Goal: Task Accomplishment & Management: Complete application form

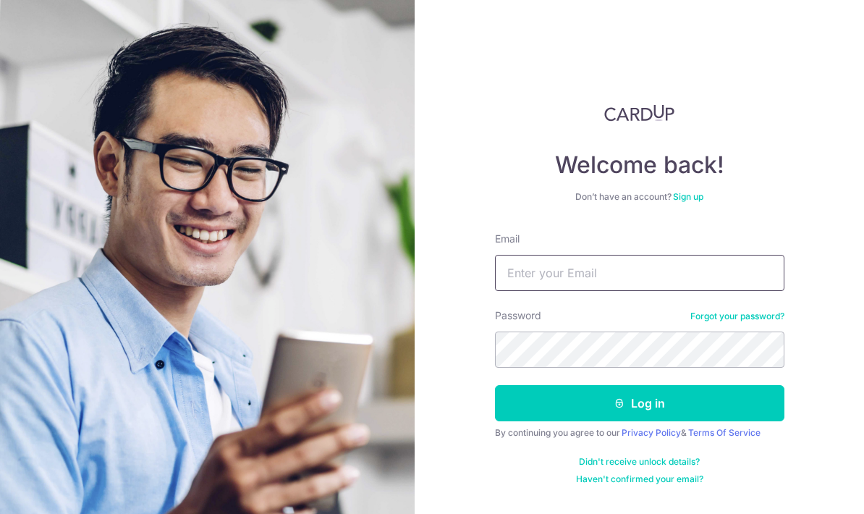
click at [573, 278] on input "Email" at bounding box center [639, 273] width 289 height 36
type input "R"
type input "r"
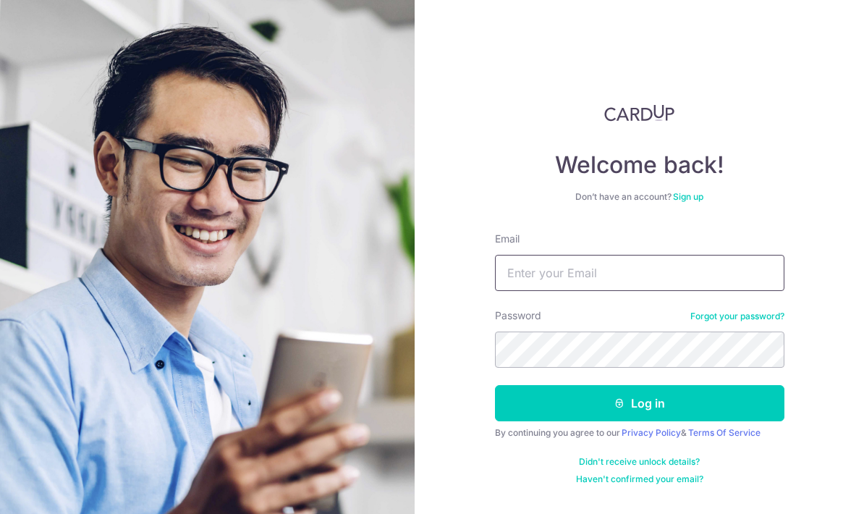
type input "R"
type input "Rwlyin14@outlook.com"
click at [694, 399] on button "Log in" at bounding box center [639, 403] width 289 height 36
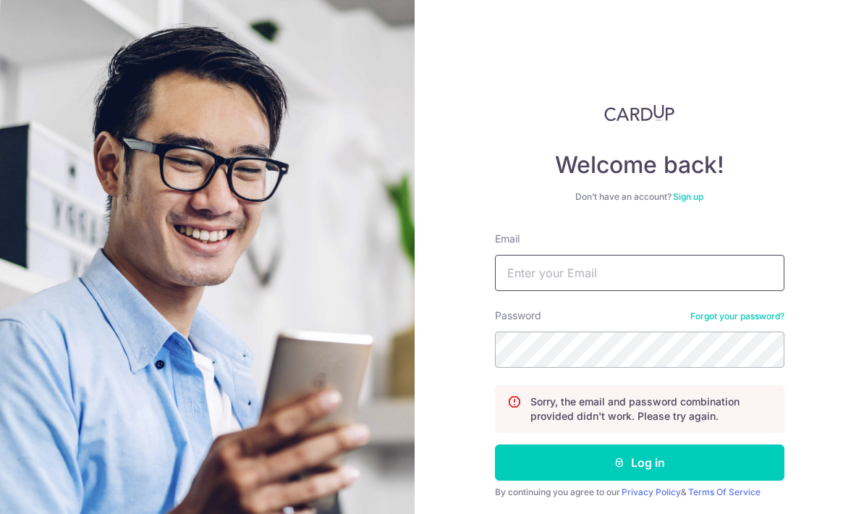
click at [626, 277] on input "Email" at bounding box center [639, 273] width 289 height 36
type input "[EMAIL_ADDRESS][DOMAIN_NAME]"
click at [639, 462] on button "Log in" at bounding box center [639, 462] width 289 height 36
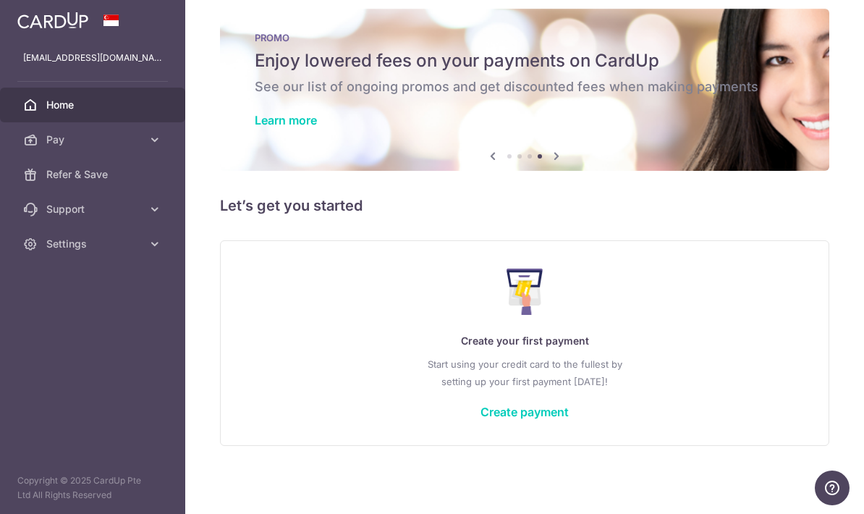
scroll to position [15, 0]
click at [480, 419] on link "Create payment" at bounding box center [524, 411] width 88 height 14
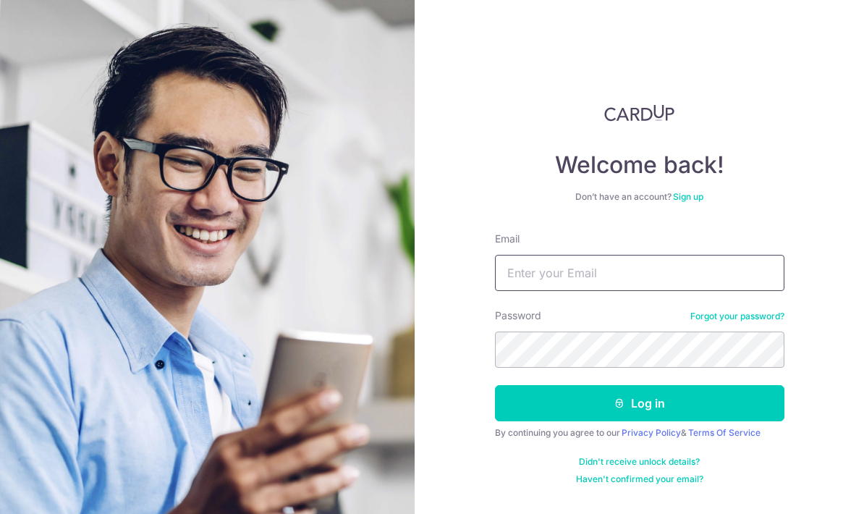
click at [704, 281] on input "Email" at bounding box center [639, 273] width 289 height 36
type input "Terrencehzw14@gmail.com"
click at [684, 414] on button "Log in" at bounding box center [639, 403] width 289 height 36
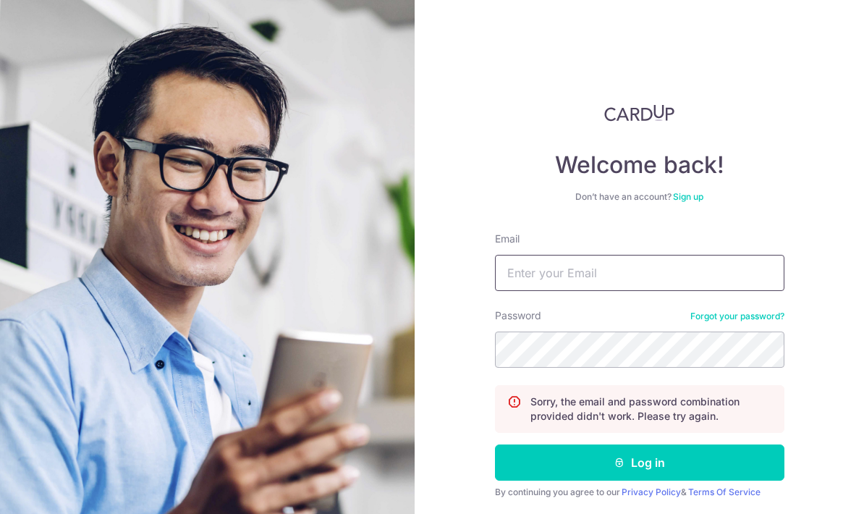
click at [678, 274] on input "Email" at bounding box center [639, 273] width 289 height 36
type input "[EMAIL_ADDRESS][DOMAIN_NAME]"
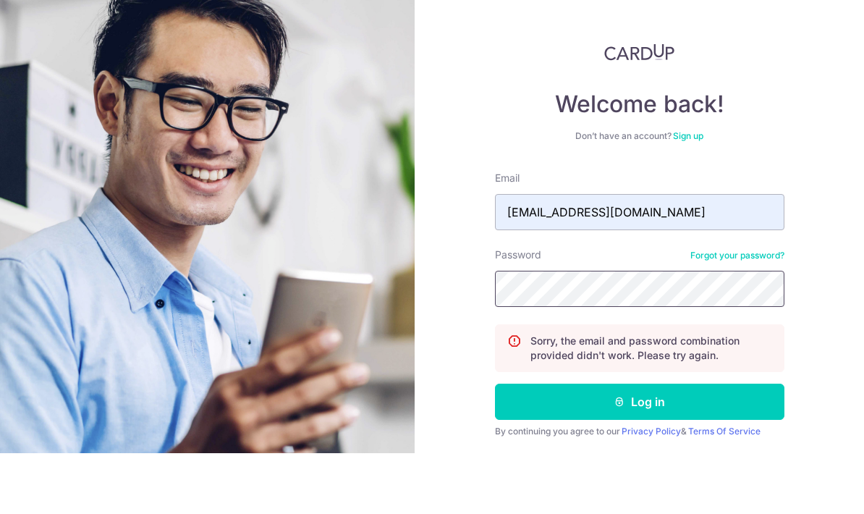
scroll to position [33, 0]
click at [729, 444] on button "Log in" at bounding box center [639, 462] width 289 height 36
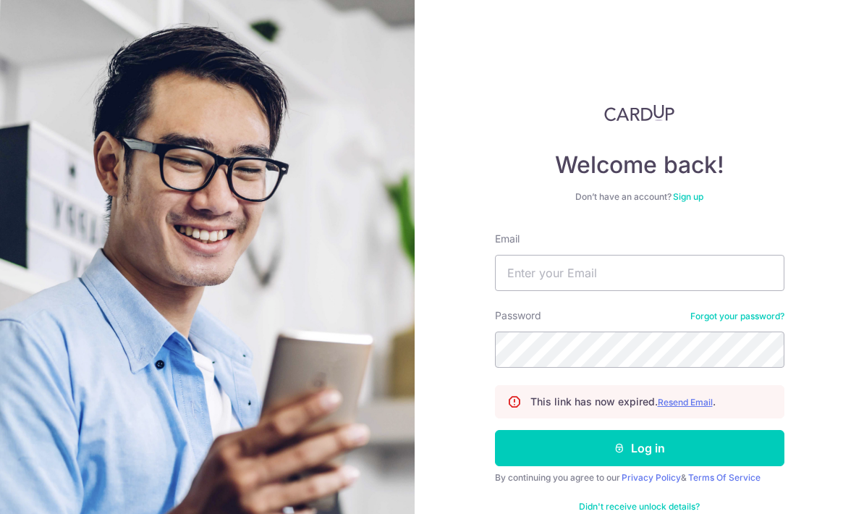
click at [686, 403] on u "Resend Email" at bounding box center [684, 401] width 55 height 11
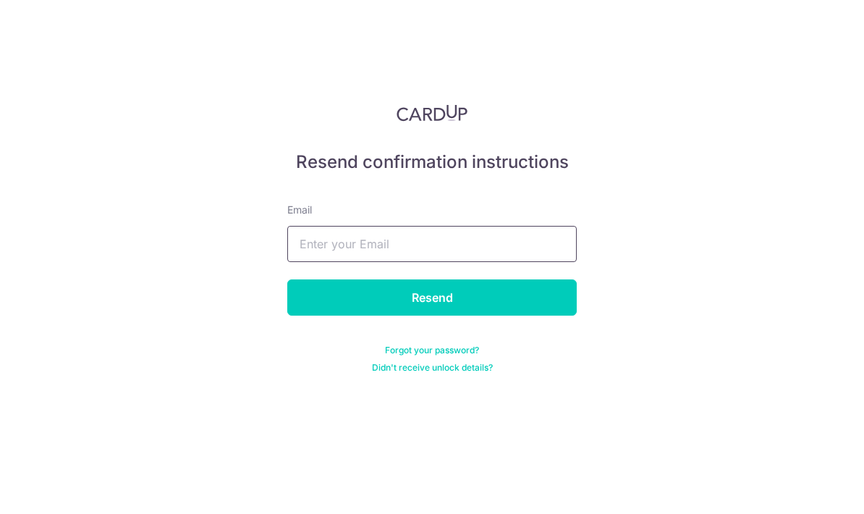
click at [522, 259] on input "text" at bounding box center [431, 244] width 289 height 36
type input "[EMAIL_ADDRESS][DOMAIN_NAME]"
click at [411, 301] on input "Resend" at bounding box center [431, 297] width 289 height 36
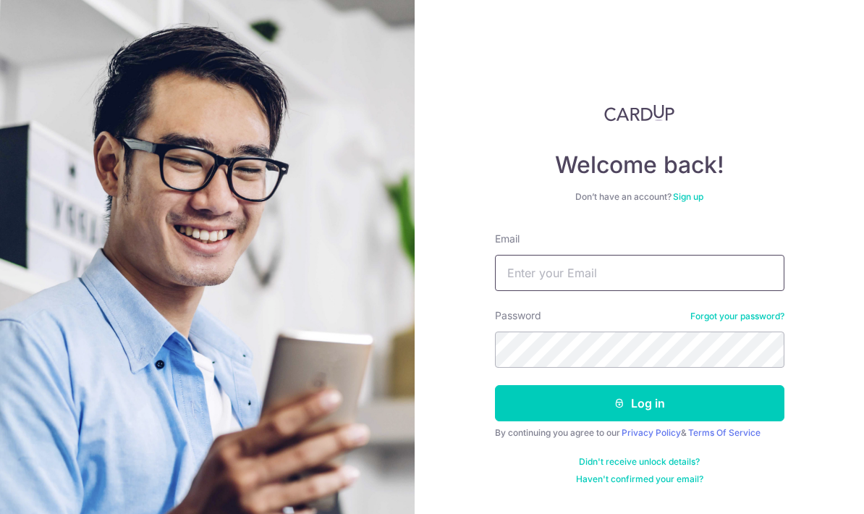
click at [623, 290] on input "Email" at bounding box center [639, 273] width 289 height 36
click at [660, 280] on input "Email" at bounding box center [639, 273] width 289 height 36
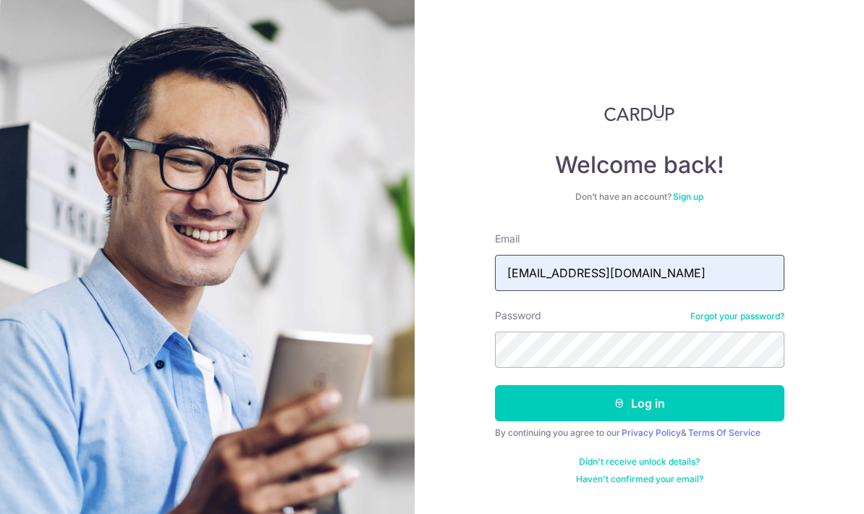
click at [704, 264] on input "terrencehzw14@gmail.com" at bounding box center [639, 273] width 289 height 36
click at [690, 286] on input "terrencehzw14@gmail.com" at bounding box center [639, 273] width 289 height 36
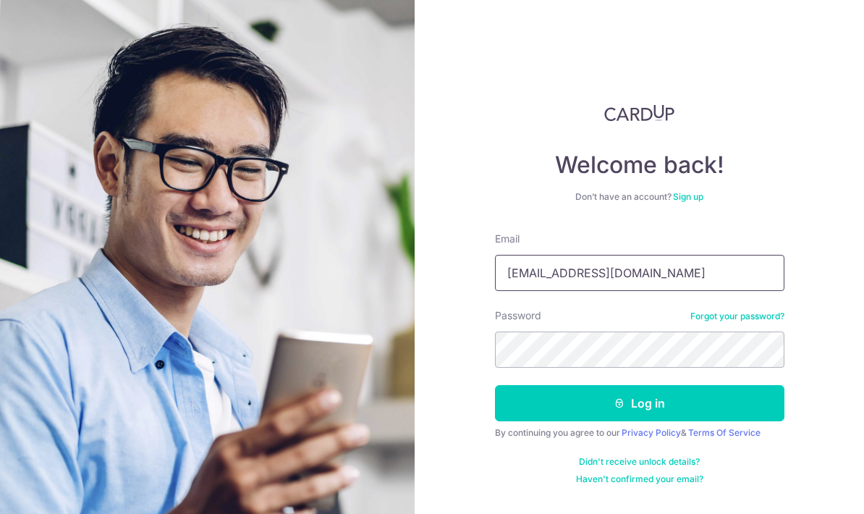
type input "terrencehzw14@gmail.com"
click at [700, 404] on button "Log in" at bounding box center [639, 403] width 289 height 36
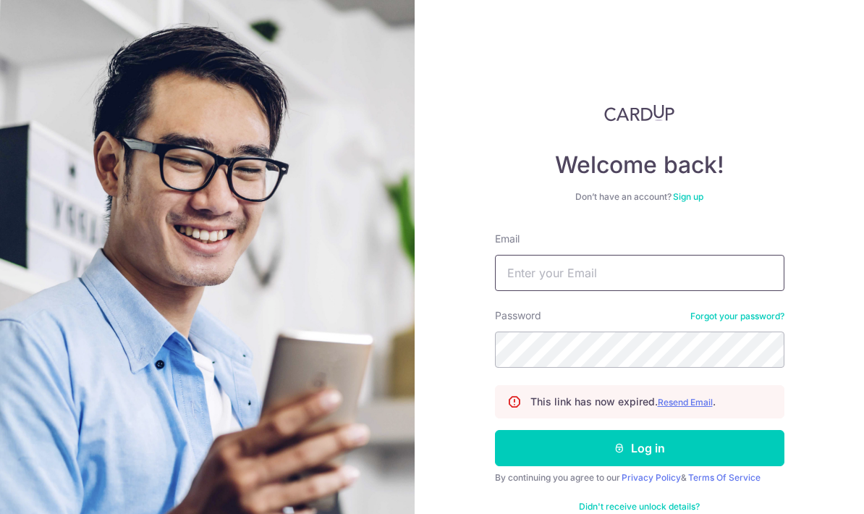
click at [648, 270] on input "Email" at bounding box center [639, 273] width 289 height 36
click at [693, 403] on u "Resend Email" at bounding box center [684, 401] width 55 height 11
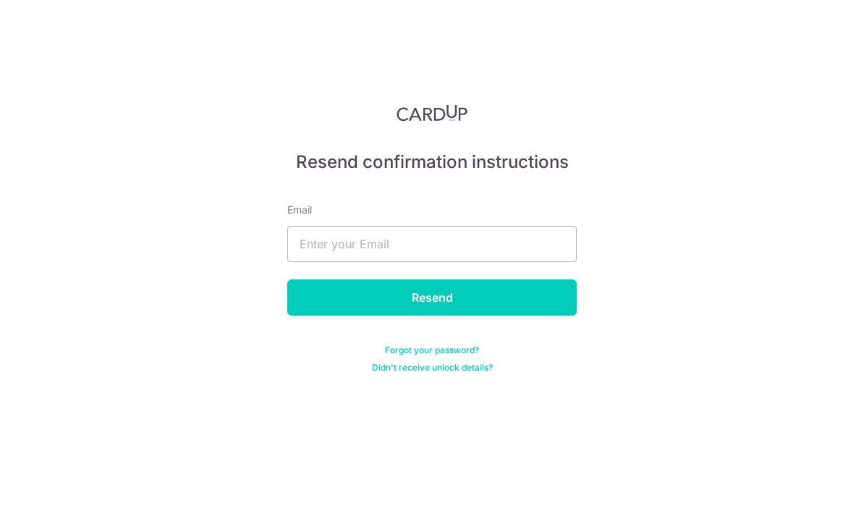
click at [508, 251] on input "text" at bounding box center [431, 244] width 289 height 36
type input "Terrencehzw14@gmail.com"
click at [432, 297] on input "Resend" at bounding box center [431, 297] width 289 height 36
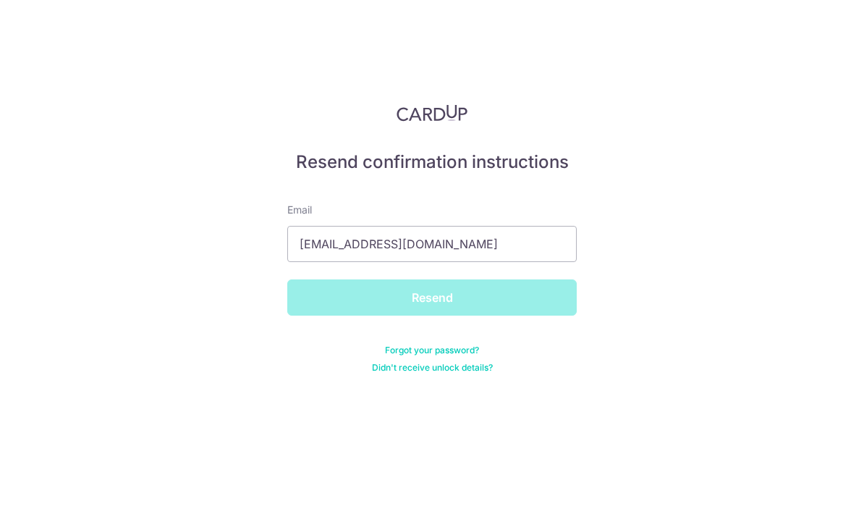
click at [531, 296] on div "Resend" at bounding box center [431, 297] width 307 height 36
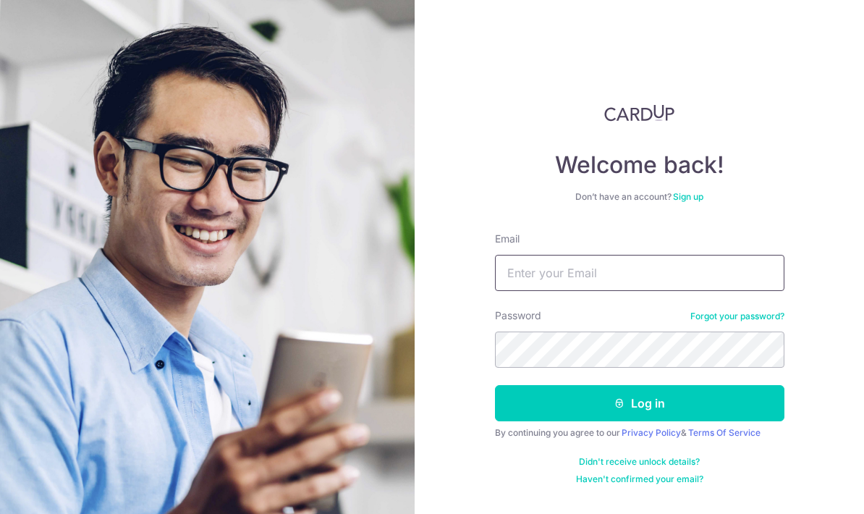
click at [649, 266] on input "Email" at bounding box center [639, 273] width 289 height 36
type input "Terrencehzw14@gmail.com"
click at [694, 406] on button "Log in" at bounding box center [639, 403] width 289 height 36
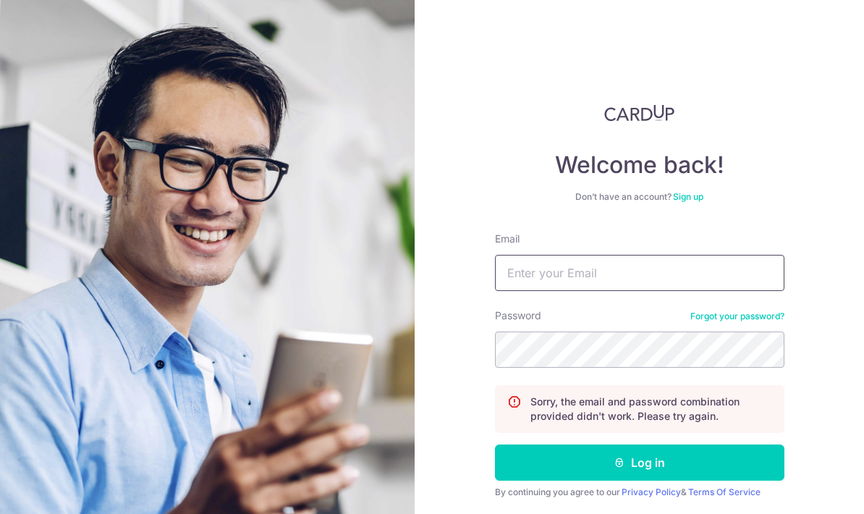
click at [681, 276] on input "Email" at bounding box center [639, 273] width 289 height 36
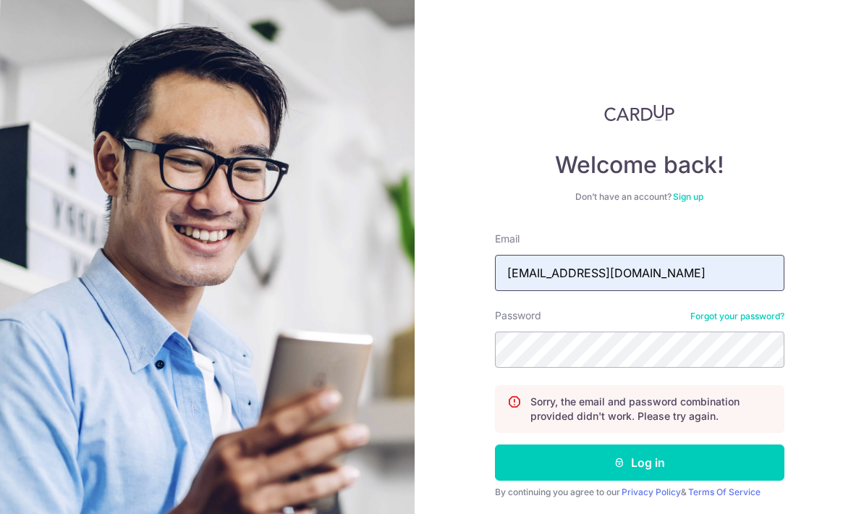
click at [689, 276] on input "[EMAIL_ADDRESS][DOMAIN_NAME]" at bounding box center [639, 273] width 289 height 36
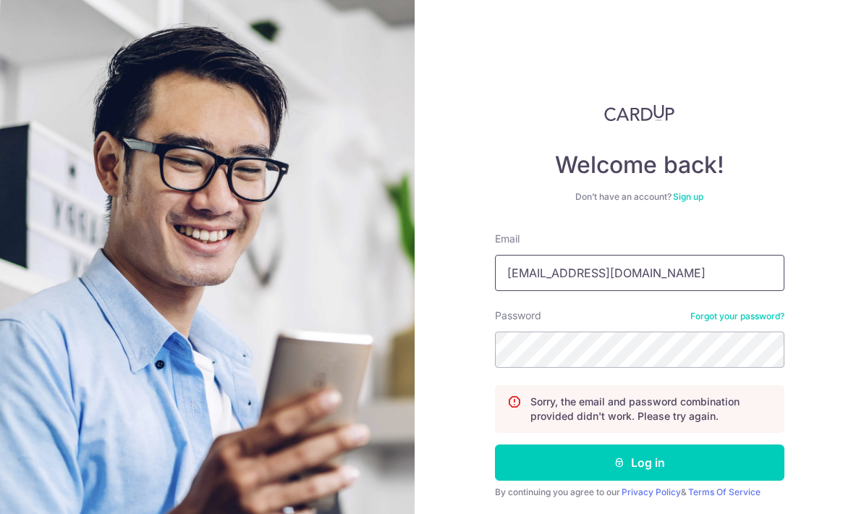
type input "[EMAIL_ADDRESS][DOMAIN_NAME]"
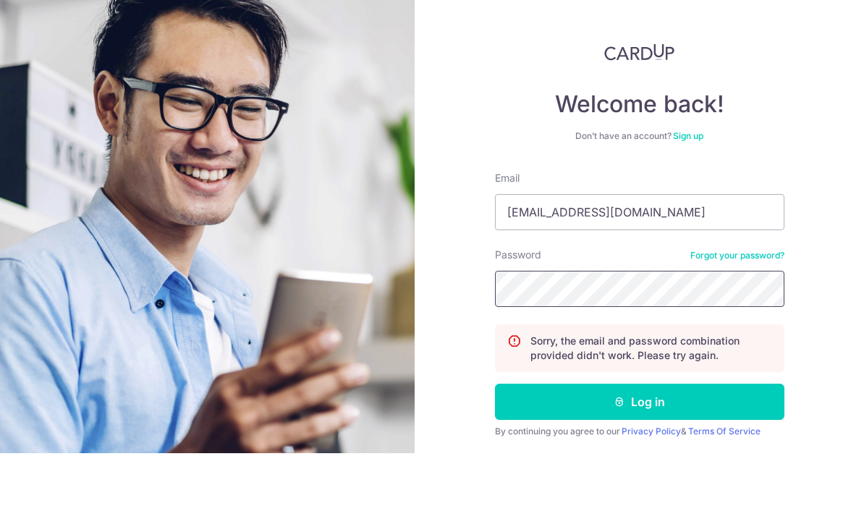
scroll to position [18, 0]
click at [682, 444] on button "Log in" at bounding box center [639, 462] width 289 height 36
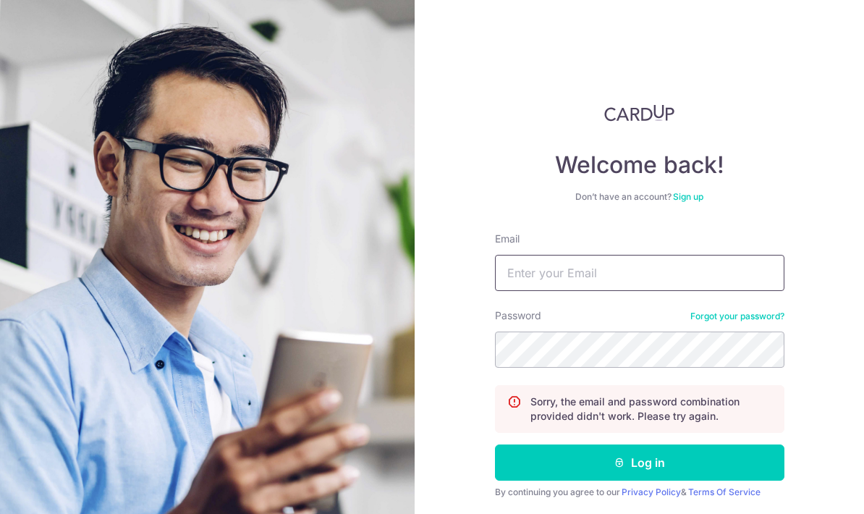
click at [705, 277] on input "Email" at bounding box center [639, 273] width 289 height 36
type input "Terrencehzw14@gmail.com"
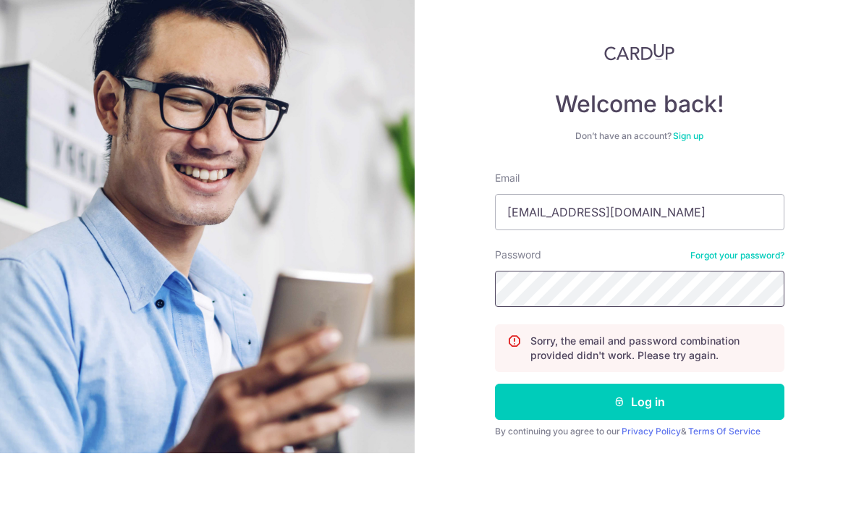
scroll to position [12, 0]
click at [681, 444] on button "Log in" at bounding box center [639, 462] width 289 height 36
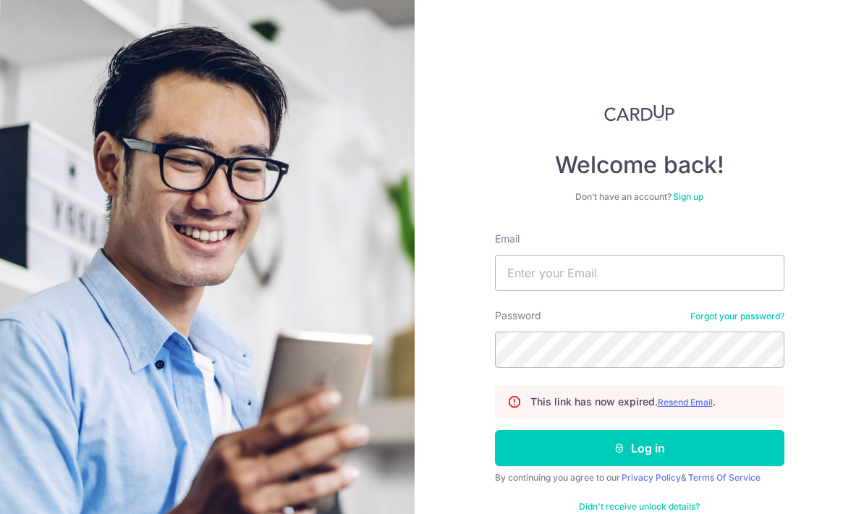
click at [691, 430] on button "Log in" at bounding box center [639, 448] width 289 height 36
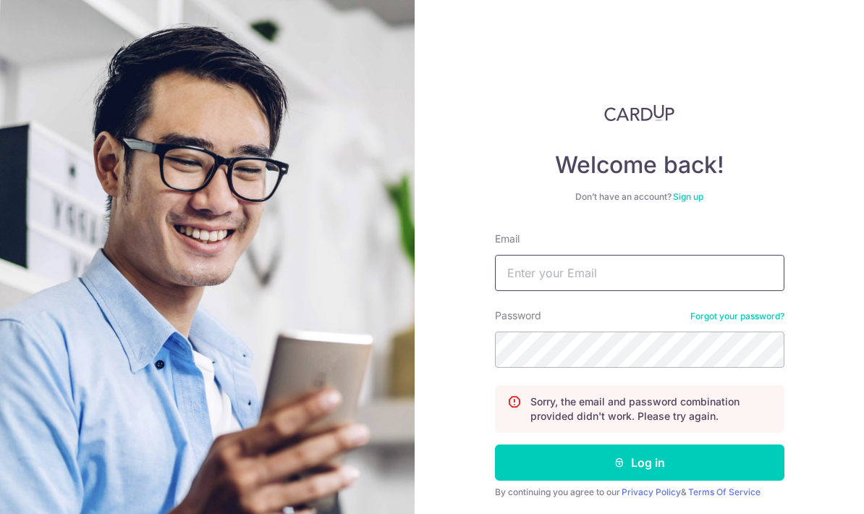
click at [656, 276] on input "Email" at bounding box center [639, 273] width 289 height 36
type input "[EMAIL_ADDRESS][DOMAIN_NAME]"
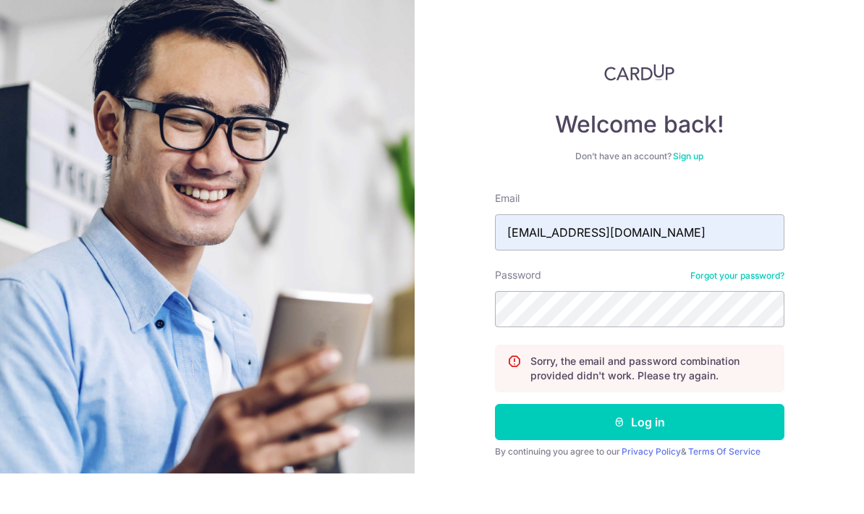
click at [673, 444] on button "Log in" at bounding box center [639, 462] width 289 height 36
